Goal: Task Accomplishment & Management: Manage account settings

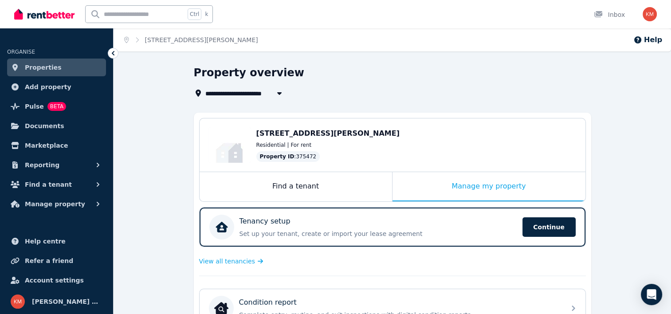
click at [252, 75] on h1 "Property overview" at bounding box center [249, 73] width 110 height 14
click at [37, 63] on span "Properties" at bounding box center [43, 67] width 37 height 11
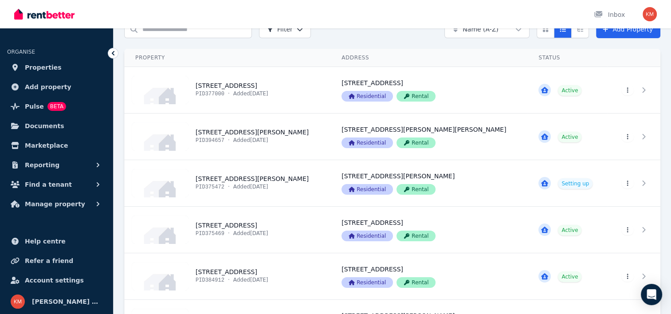
scroll to position [47, 0]
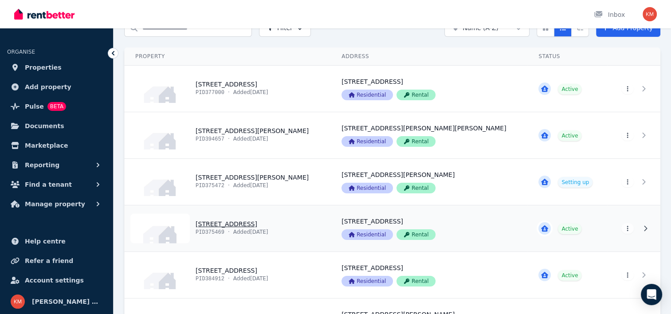
click at [227, 224] on link "View property details" at bounding box center [228, 228] width 206 height 46
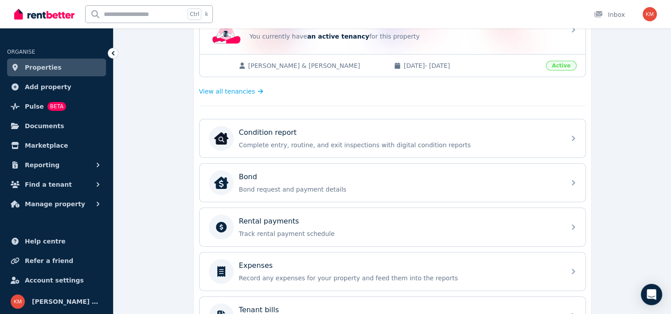
scroll to position [205, 0]
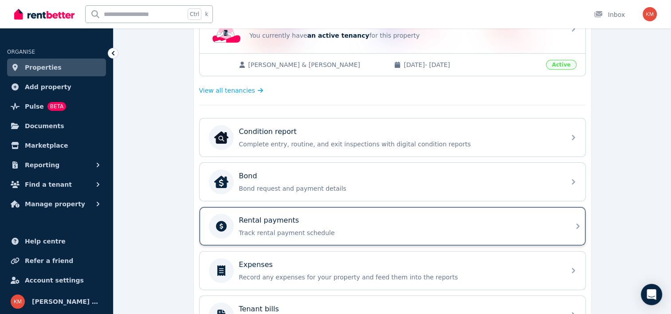
click at [294, 241] on div "Rental payments Track rental payment schedule" at bounding box center [393, 226] width 386 height 38
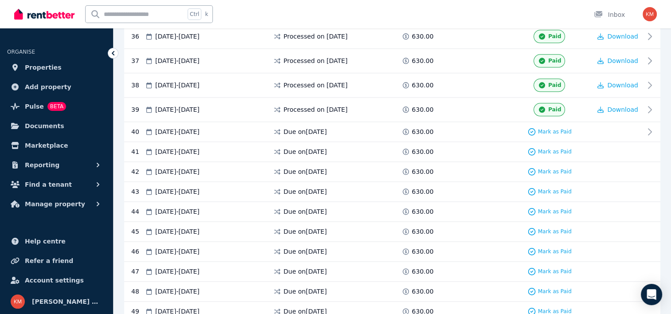
scroll to position [1033, 0]
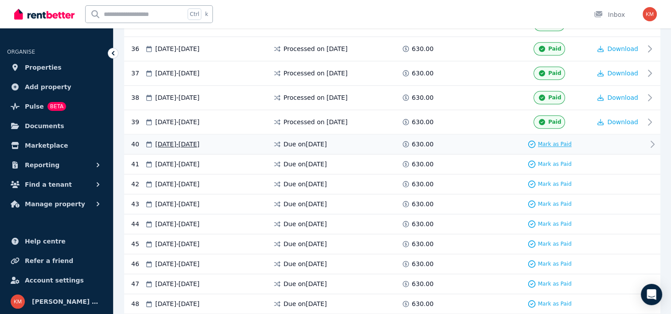
click at [553, 141] on span "Mark as Paid" at bounding box center [555, 144] width 34 height 7
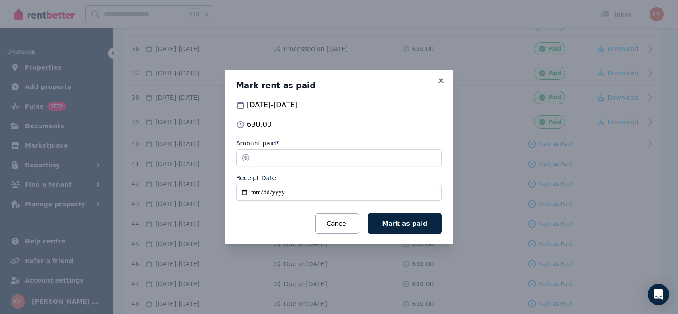
click at [244, 192] on input "Receipt Date" at bounding box center [339, 192] width 206 height 17
type input "**********"
click at [417, 225] on span "Mark as paid" at bounding box center [404, 223] width 45 height 7
